Goal: Transaction & Acquisition: Register for event/course

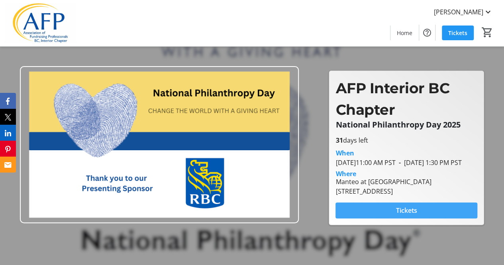
click at [413, 212] on span "Tickets" at bounding box center [406, 211] width 21 height 10
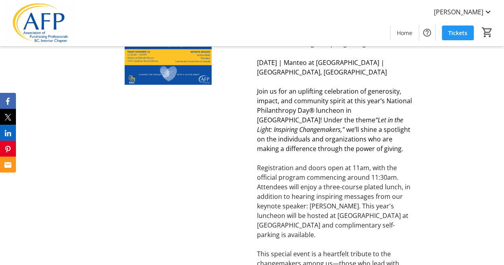
scroll to position [261, 0]
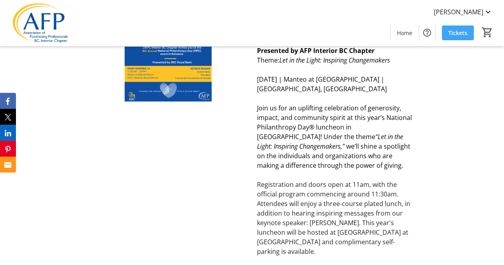
click at [459, 32] on span "Tickets" at bounding box center [458, 33] width 19 height 8
